Goal: Task Accomplishment & Management: Use online tool/utility

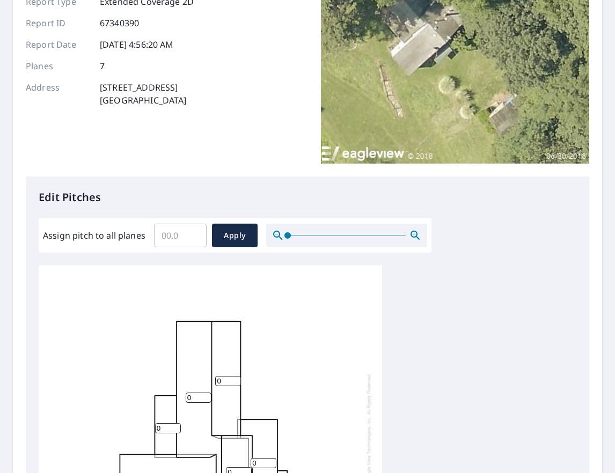
scroll to position [114, 0]
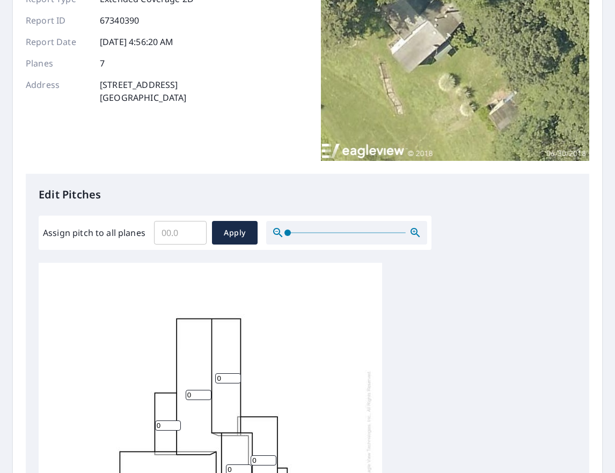
click at [178, 235] on input "Assign pitch to all planes" at bounding box center [180, 233] width 53 height 30
type input "6"
click at [231, 233] on span "Apply" at bounding box center [235, 232] width 28 height 13
type input "6"
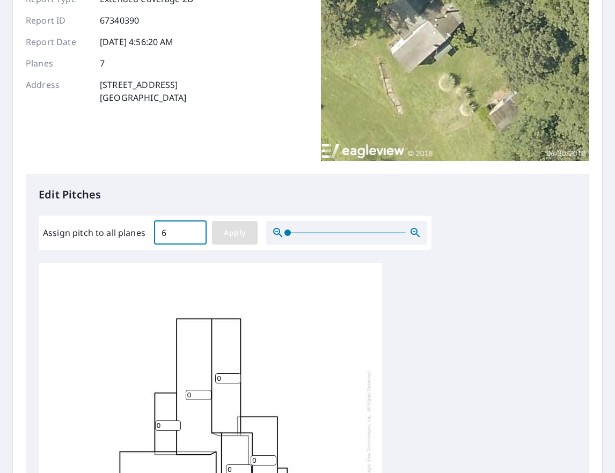
type input "6"
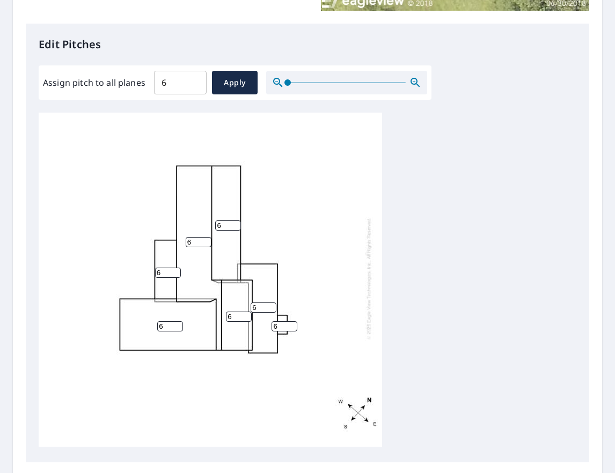
scroll to position [321, 0]
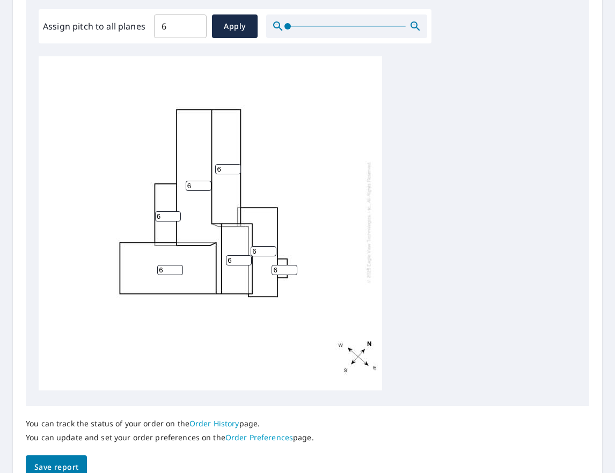
click at [75, 464] on span "Save report" at bounding box center [56, 467] width 44 height 13
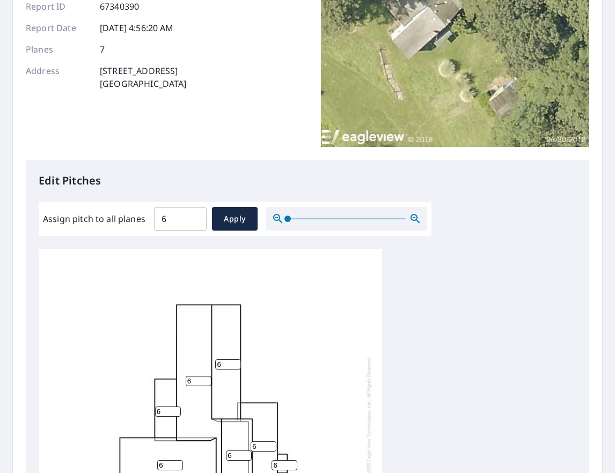
scroll to position [0, 0]
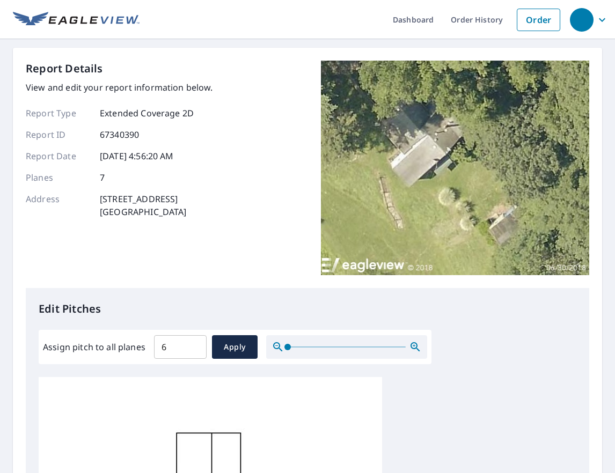
click at [251, 184] on div "Report Details View and edit your report information below. Report Type Extende…" at bounding box center [307, 175] width 563 height 228
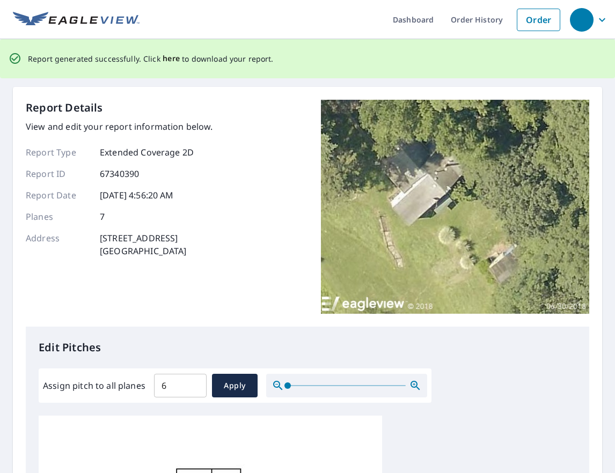
click at [164, 58] on span "here" at bounding box center [172, 58] width 18 height 13
